Goal: Navigation & Orientation: Understand site structure

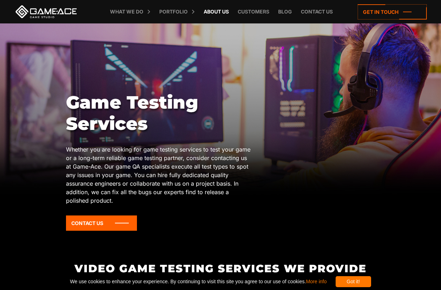
click at [221, 9] on link "About Us" at bounding box center [216, 11] width 32 height 23
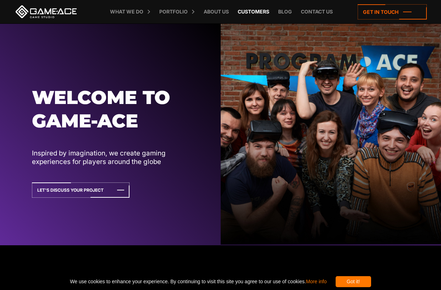
click at [248, 13] on link "Customers" at bounding box center [253, 11] width 39 height 23
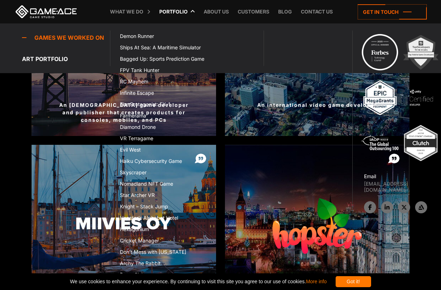
scroll to position [629, 0]
